Goal: Information Seeking & Learning: Stay updated

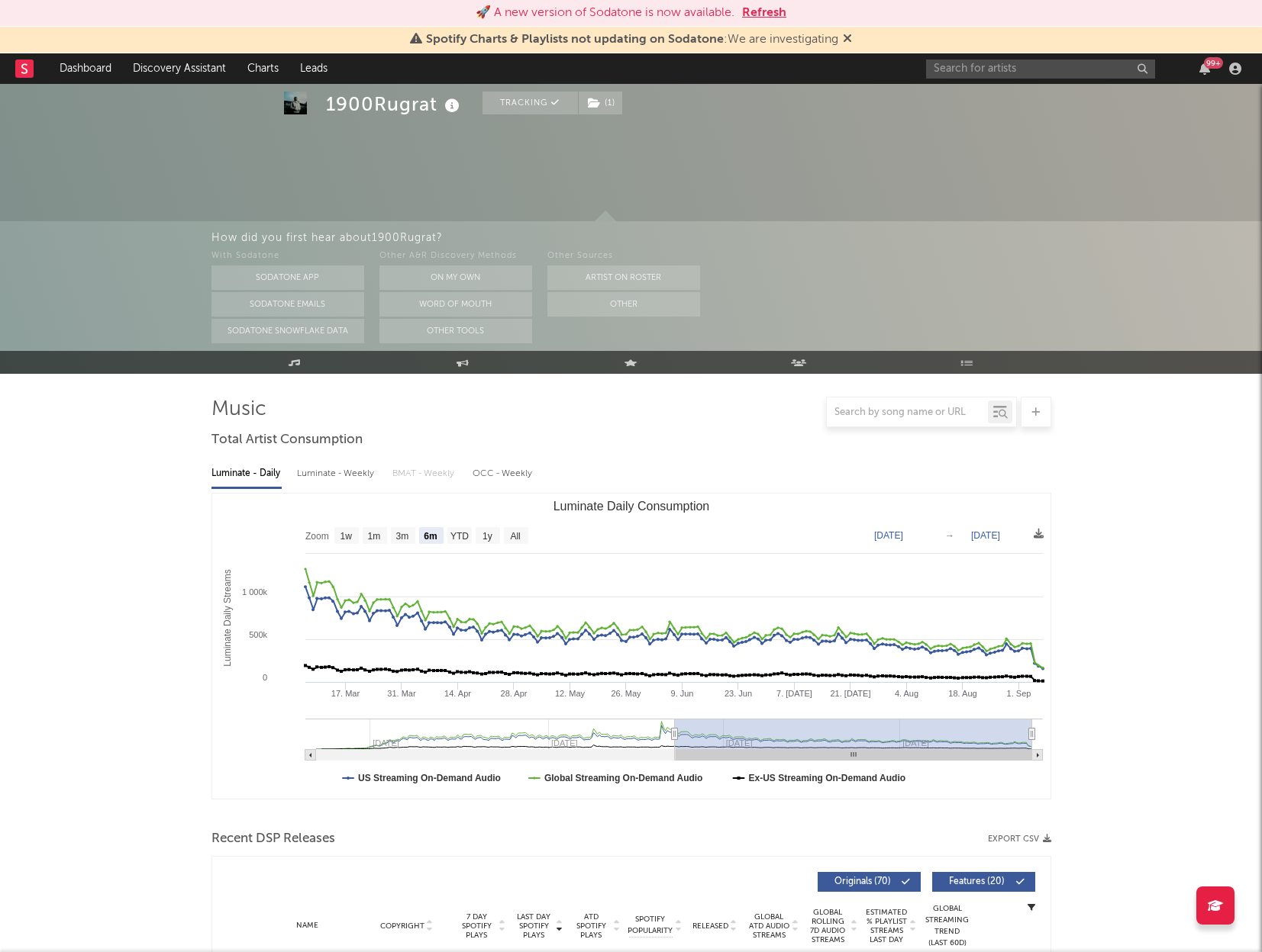
select select "6m"
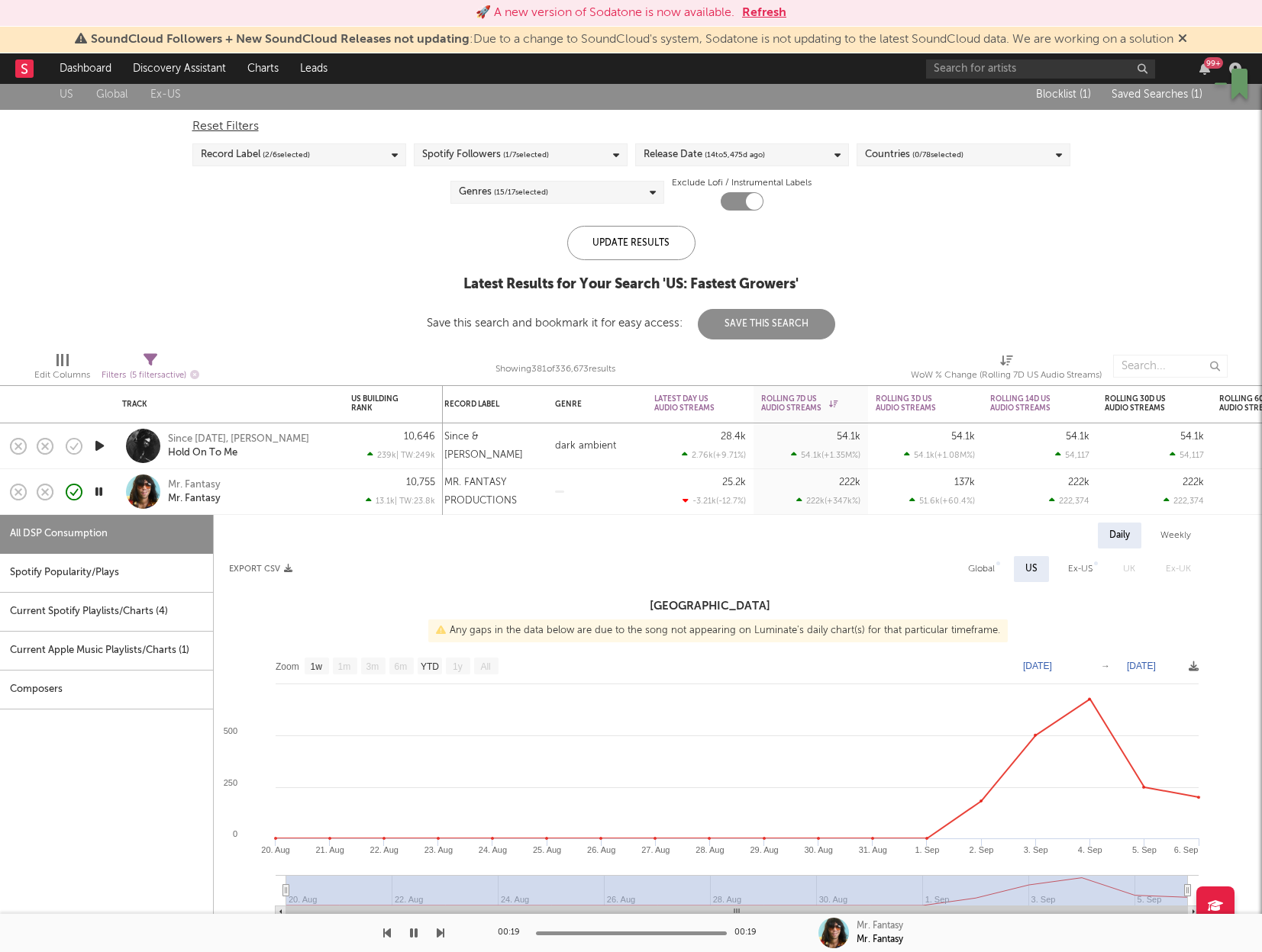
select select "1w"
click at [88, 63] on link "Dashboard" at bounding box center [85, 68] width 73 height 31
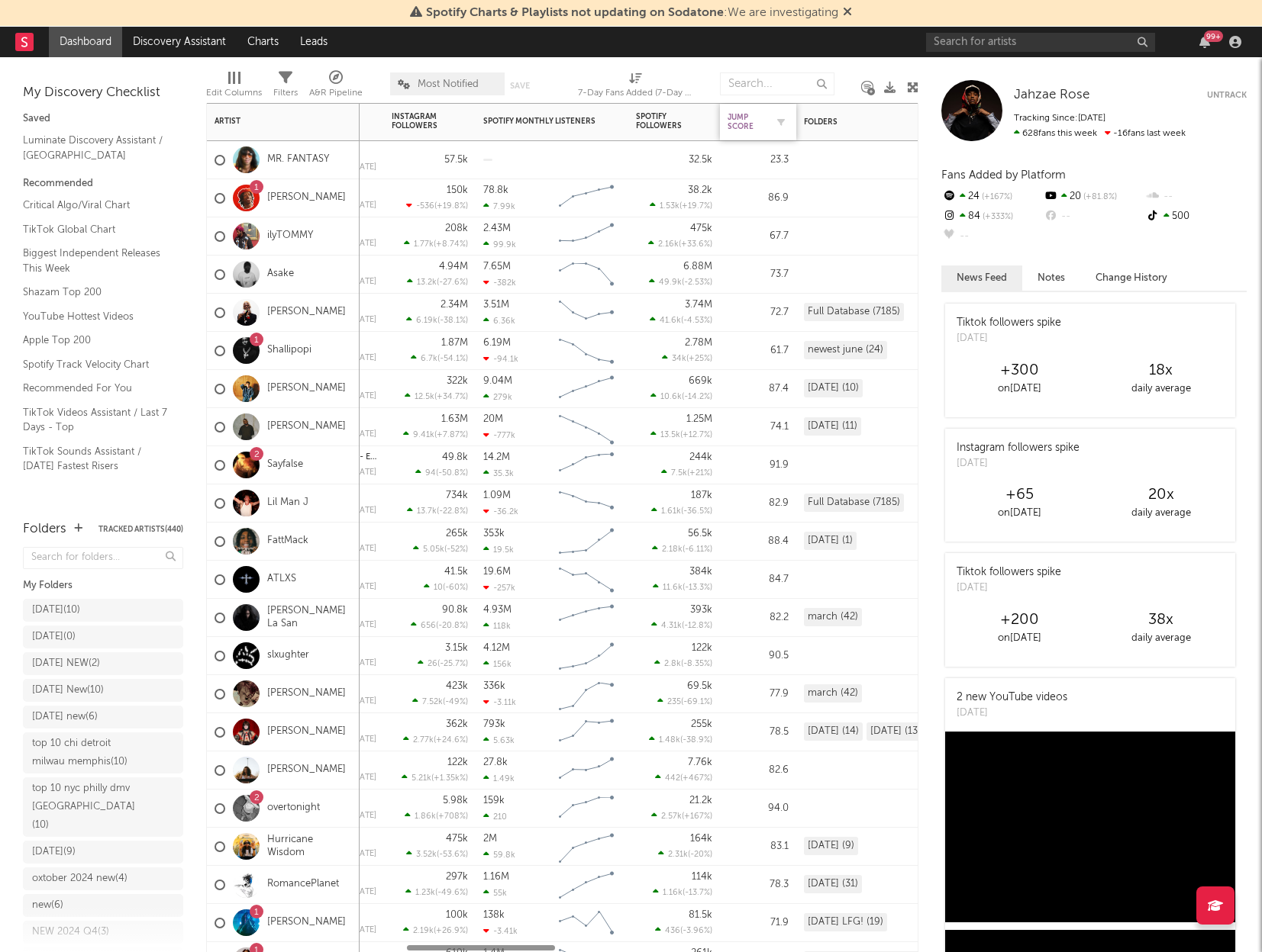
click at [752, 120] on div "Jump Score" at bounding box center [746, 121] width 38 height 18
